Goal: Check status

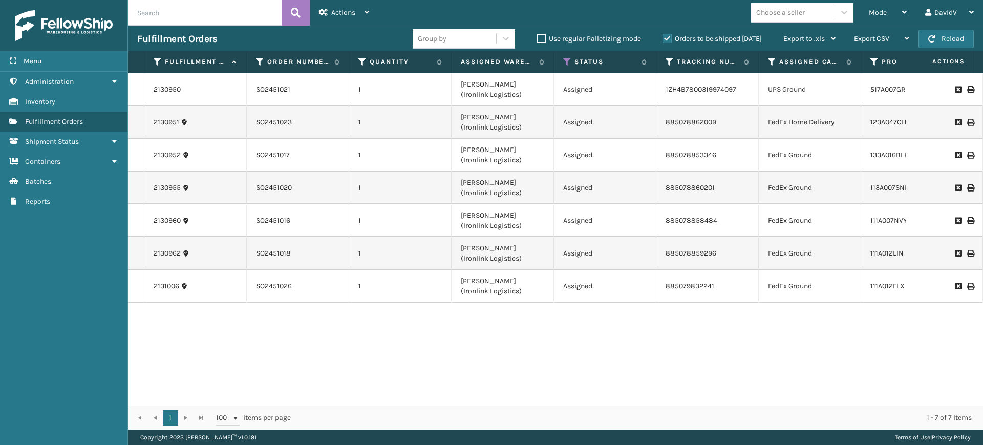
click at [664, 38] on label "Orders to be shipped today" at bounding box center [711, 38] width 99 height 9
click at [663, 38] on input "Orders to be shipped today" at bounding box center [662, 36] width 1 height 7
click at [664, 38] on label "Orders to be shipped today" at bounding box center [711, 38] width 99 height 9
click at [663, 38] on input "Orders to be shipped today" at bounding box center [662, 36] width 1 height 7
click at [663, 37] on label "Orders to be shipped today" at bounding box center [711, 38] width 99 height 9
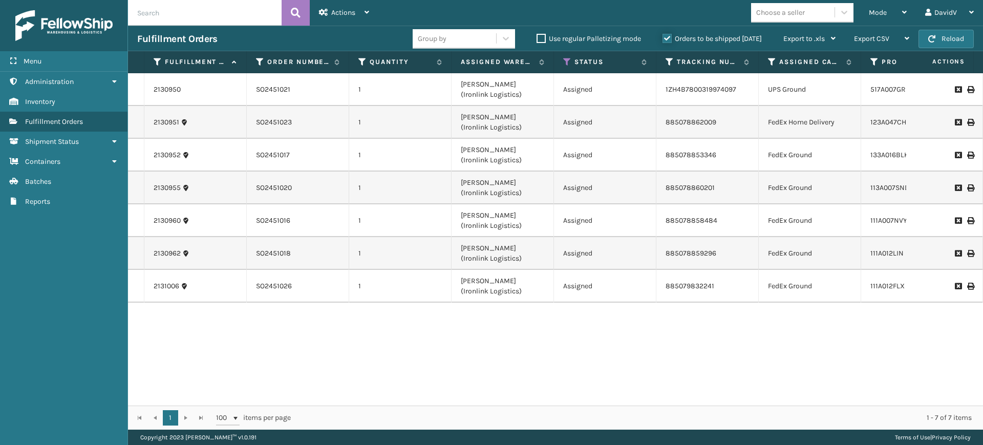
click at [663, 37] on input "Orders to be shipped today" at bounding box center [662, 36] width 1 height 7
click at [666, 39] on label "Orders to be shipped today" at bounding box center [711, 38] width 99 height 9
click at [663, 39] on input "Orders to be shipped today" at bounding box center [662, 36] width 1 height 7
